Goal: Task Accomplishment & Management: Use online tool/utility

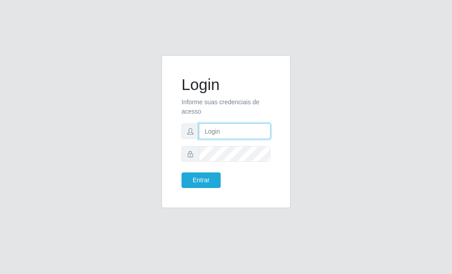
type input "Yohanna@bessa"
click at [256, 132] on input "Yohanna@bessa" at bounding box center [235, 131] width 72 height 16
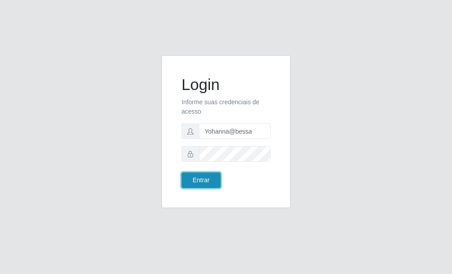
click at [197, 182] on button "Entrar" at bounding box center [201, 180] width 39 height 16
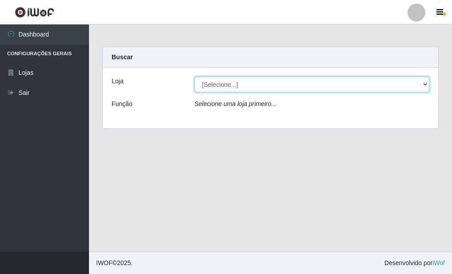
click at [422, 85] on select "[Selecione...] Bemais Supermercados - B9 Bessa" at bounding box center [312, 85] width 235 height 16
select select "410"
click at [195, 77] on select "[Selecione...] Bemais Supermercados - B9 Bessa" at bounding box center [312, 85] width 235 height 16
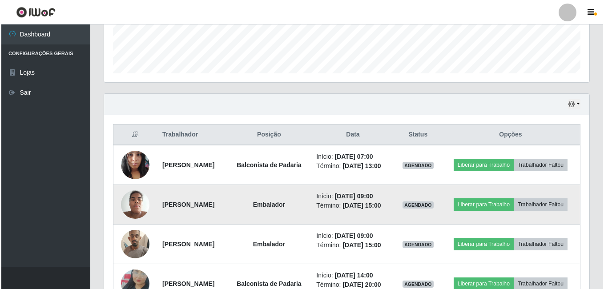
scroll to position [267, 0]
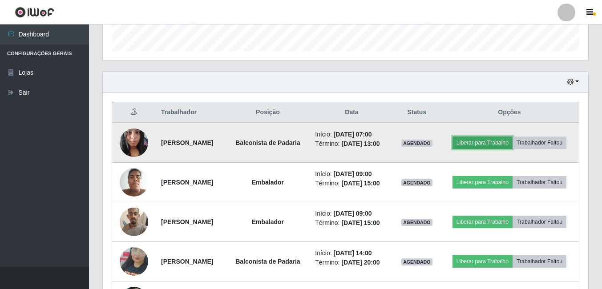
click at [452, 137] on button "Liberar para Trabalho" at bounding box center [483, 143] width 60 height 12
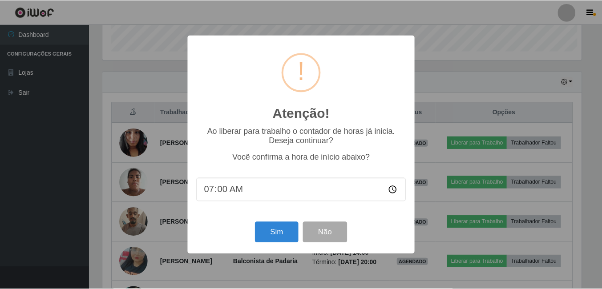
scroll to position [185, 481]
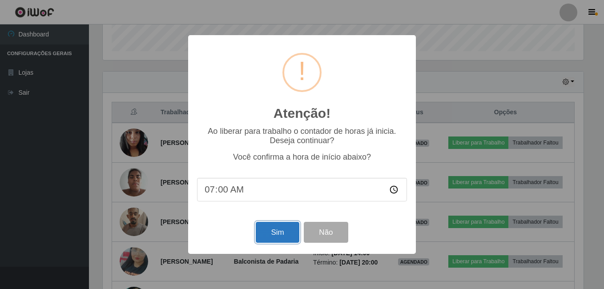
click at [264, 236] on button "Sim" at bounding box center [277, 232] width 43 height 21
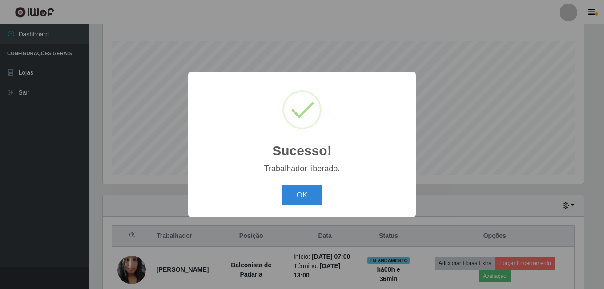
click at [282, 185] on button "OK" at bounding box center [302, 195] width 41 height 21
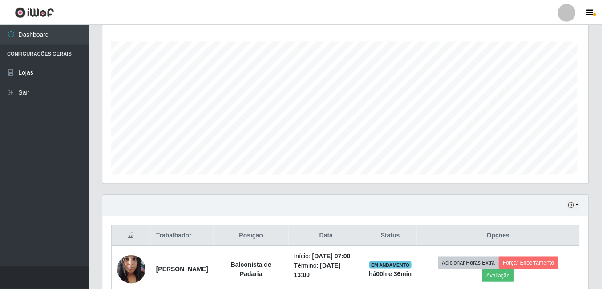
scroll to position [185, 486]
